Goal: Book appointment/travel/reservation

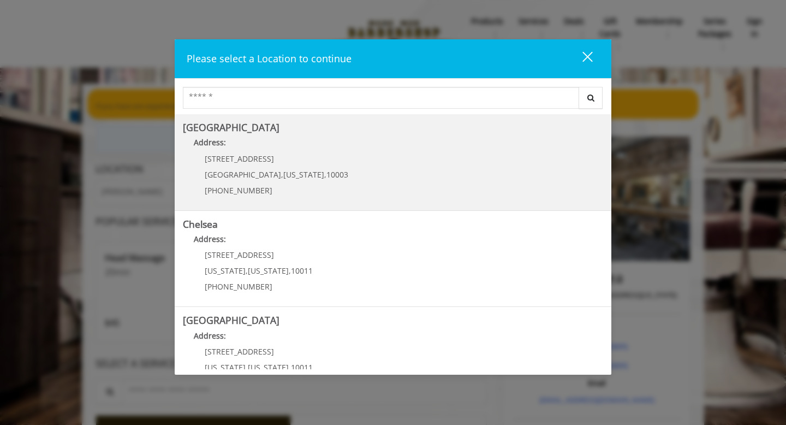
click at [326, 170] on span "10003" at bounding box center [337, 174] width 22 height 10
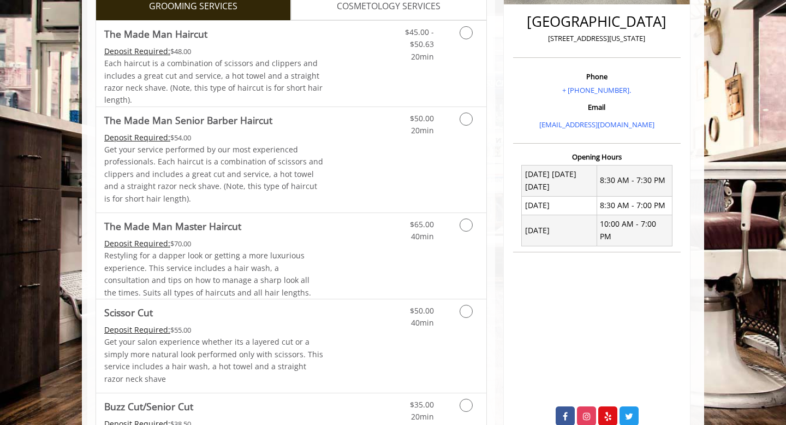
scroll to position [434, 0]
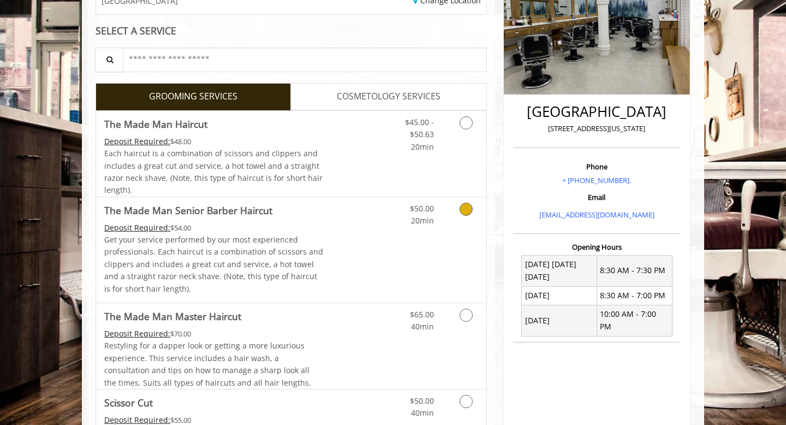
scroll to position [249, 0]
